Goal: Task Accomplishment & Management: Use online tool/utility

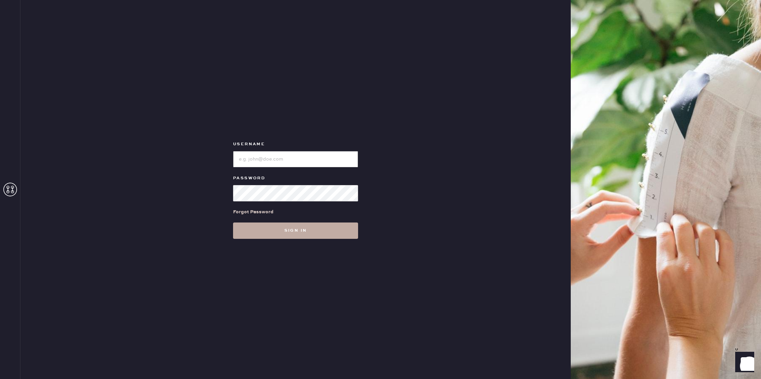
type input "reformationseattle"
click at [299, 231] on button "Sign in" at bounding box center [295, 230] width 125 height 16
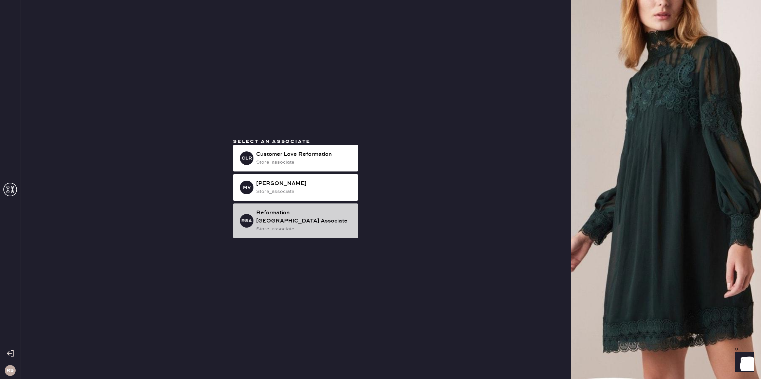
click at [313, 225] on div "store_associate" at bounding box center [304, 228] width 97 height 7
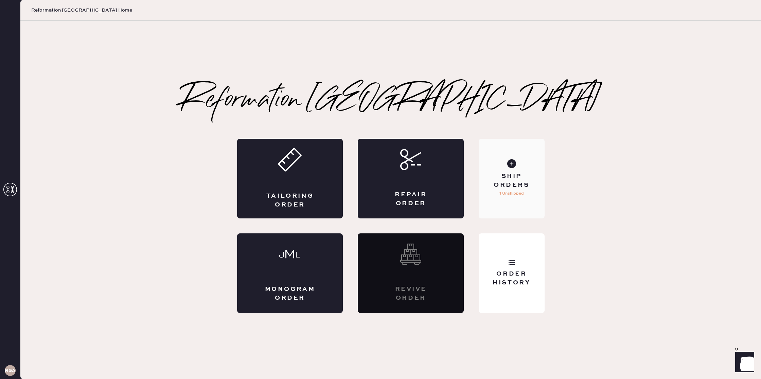
click at [527, 194] on div "Ship Orders 1 Unshipped" at bounding box center [512, 179] width 66 height 80
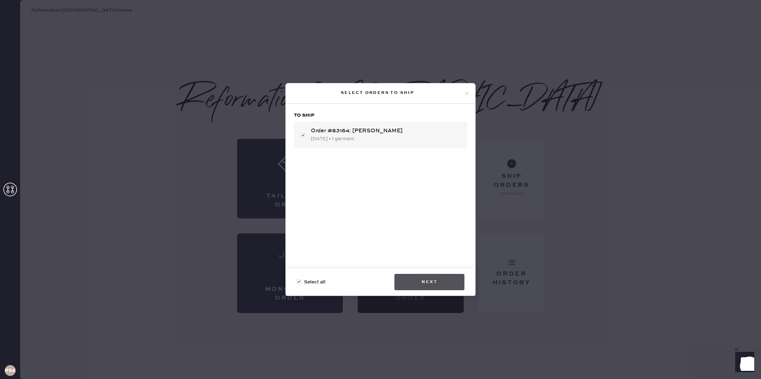
click at [424, 279] on button "Next" at bounding box center [430, 282] width 70 height 16
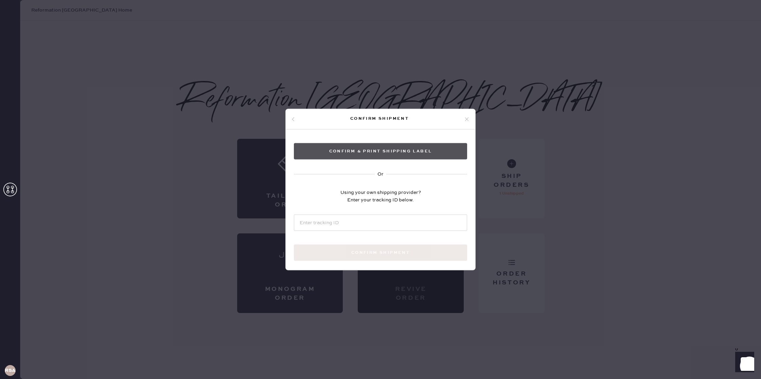
click at [417, 151] on button "Confirm & Print shipping label" at bounding box center [380, 151] width 173 height 16
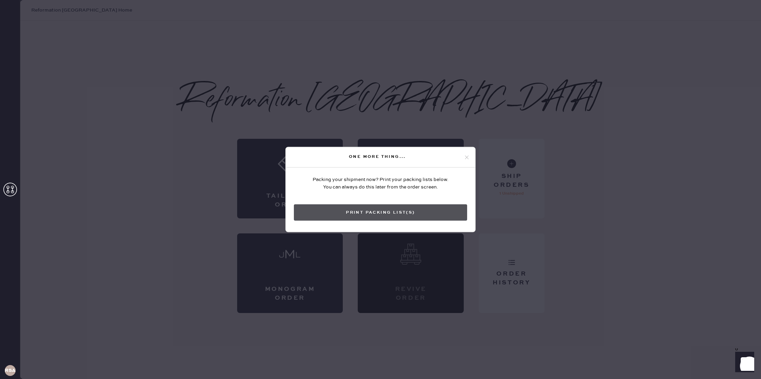
click at [386, 214] on button "Print Packing List(s)" at bounding box center [380, 212] width 173 height 16
